Goal: Information Seeking & Learning: Understand process/instructions

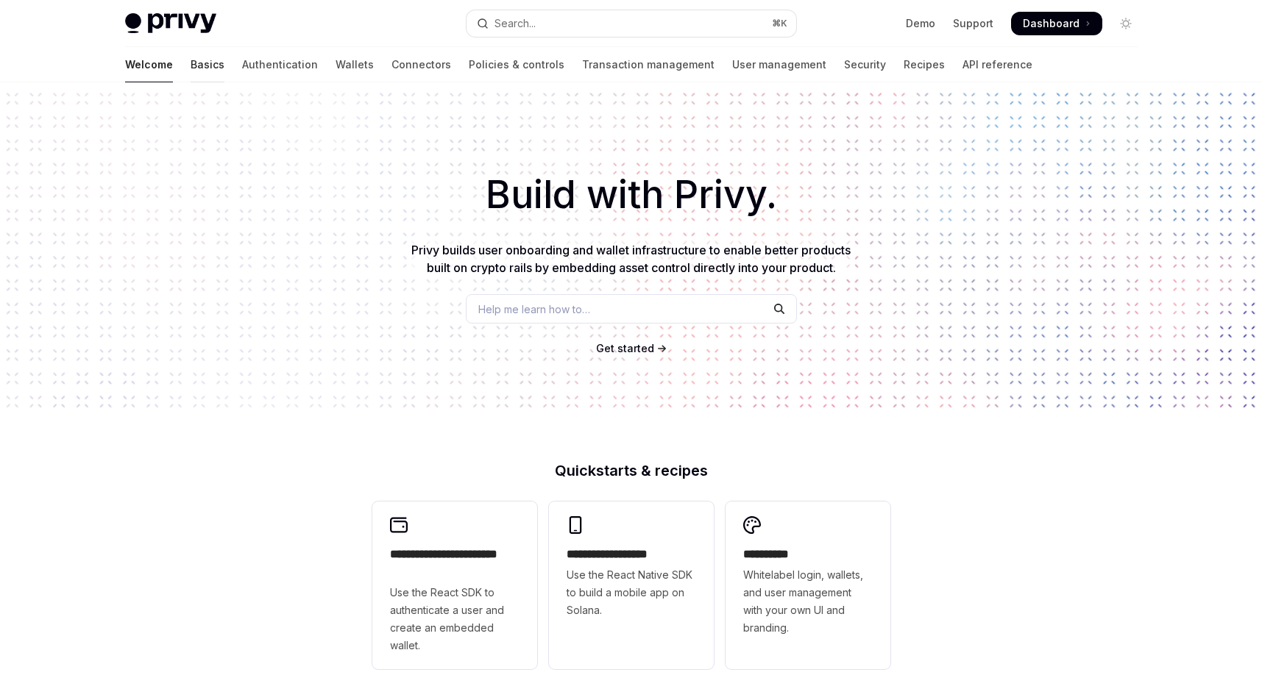
click at [191, 65] on link "Basics" at bounding box center [208, 64] width 34 height 35
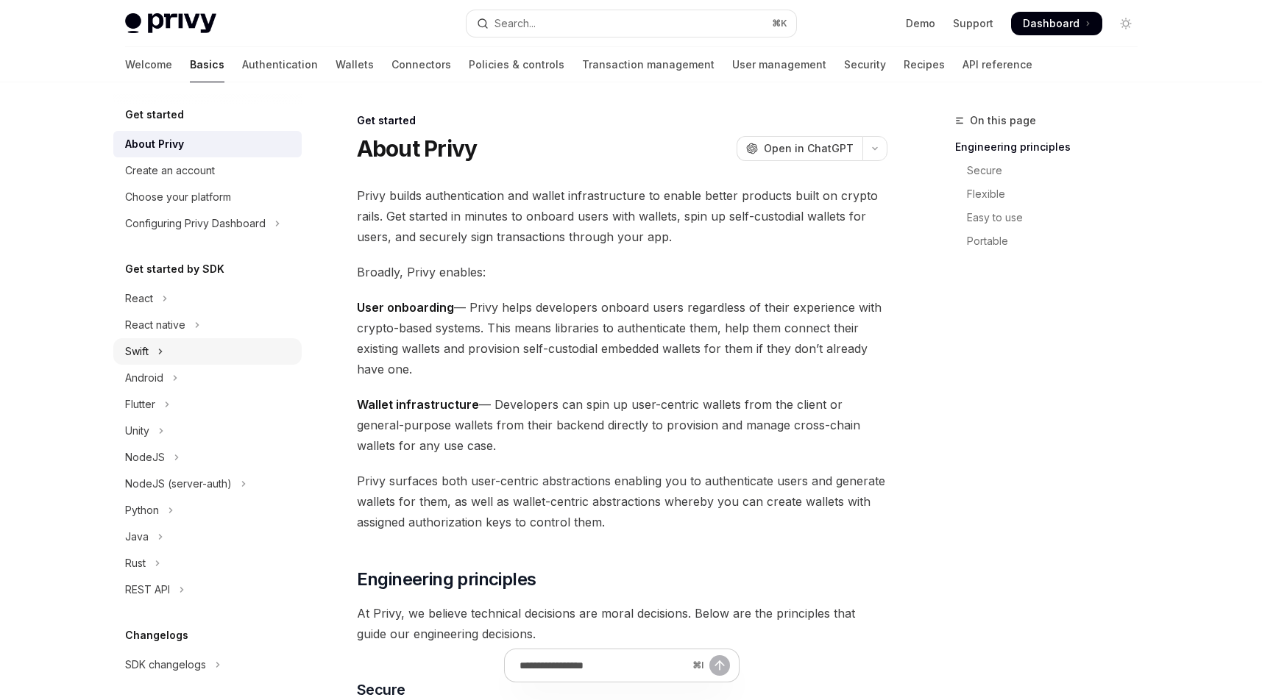
click at [181, 352] on button "Swift" at bounding box center [207, 351] width 188 height 26
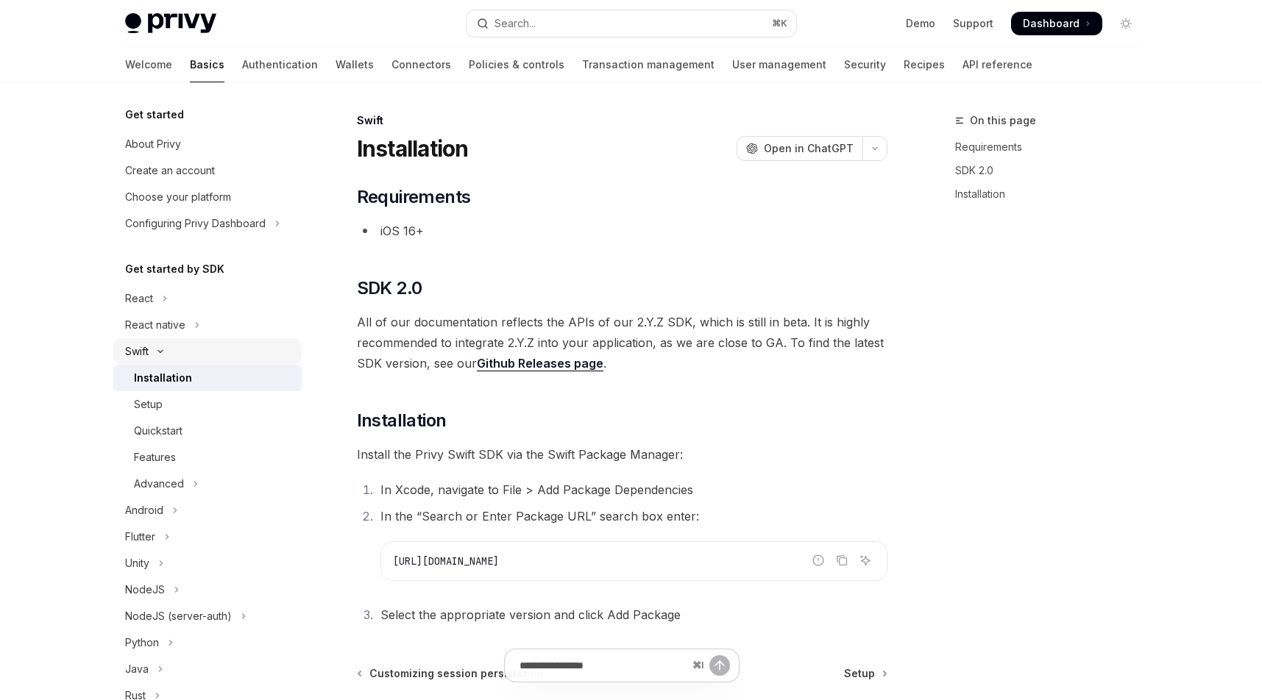
type textarea "*"
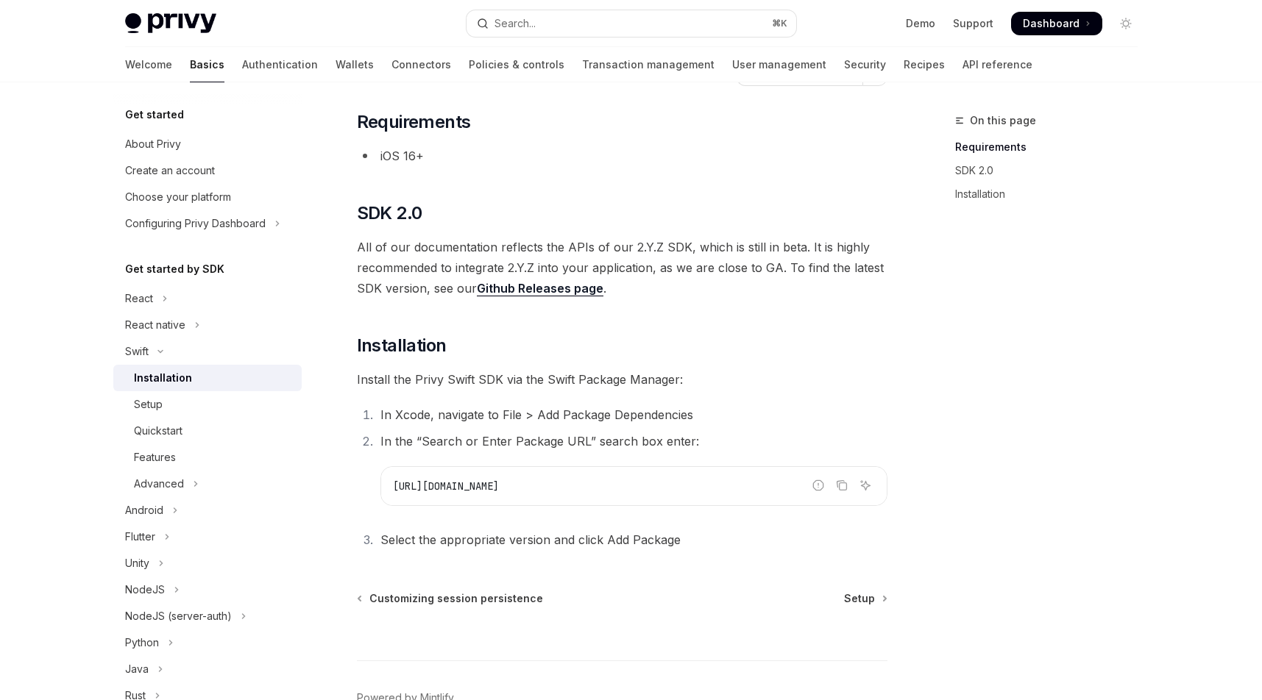
scroll to position [77, 0]
drag, startPoint x: 380, startPoint y: 154, endPoint x: 413, endPoint y: 156, distance: 33.9
click at [413, 156] on li "iOS 16+" at bounding box center [622, 153] width 530 height 21
copy li "iOS 16"
